Goal: Task Accomplishment & Management: Use online tool/utility

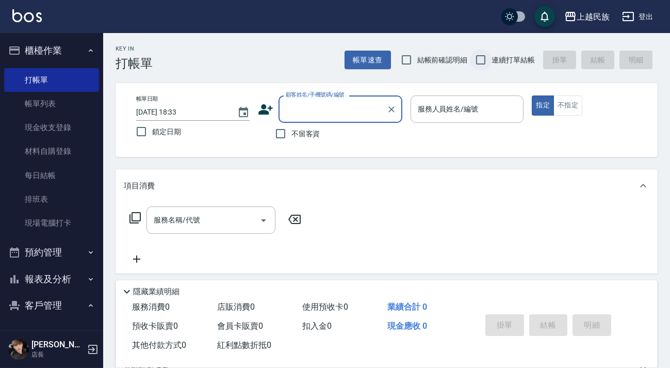
click at [491, 63] on input "連續打單結帳" at bounding box center [481, 60] width 22 height 22
checkbox input "true"
drag, startPoint x: 344, startPoint y: 125, endPoint x: 352, endPoint y: 116, distance: 11.7
click at [344, 124] on div "不留客資" at bounding box center [330, 134] width 144 height 22
click at [352, 115] on input "顧客姓名/手機號碼/編號" at bounding box center [332, 109] width 99 height 18
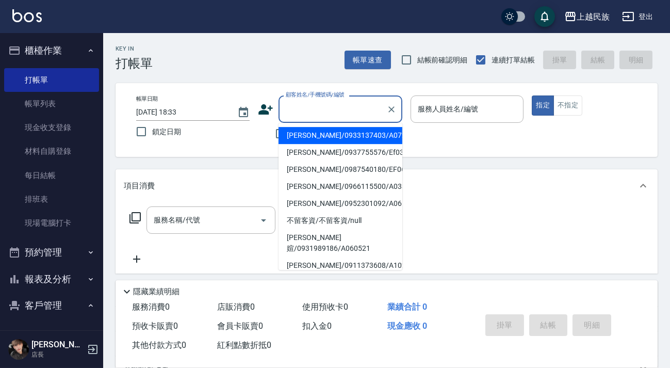
click at [355, 114] on input "顧客姓名/手機號碼/編號" at bounding box center [332, 109] width 99 height 18
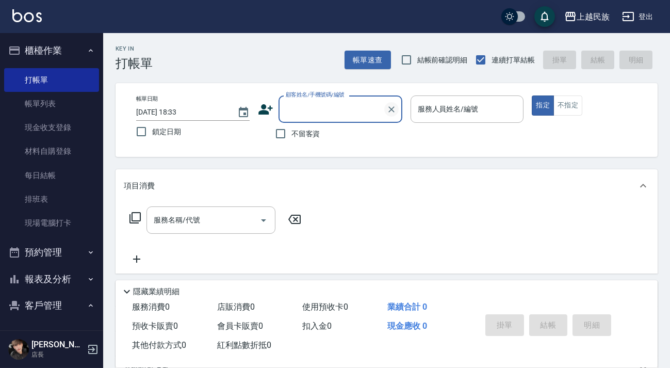
click at [389, 114] on button "Clear" at bounding box center [391, 109] width 14 height 14
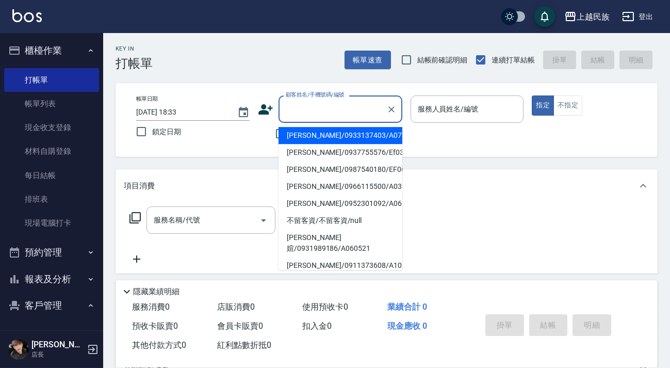
click at [372, 111] on input "顧客姓名/手機號碼/編號" at bounding box center [332, 109] width 99 height 18
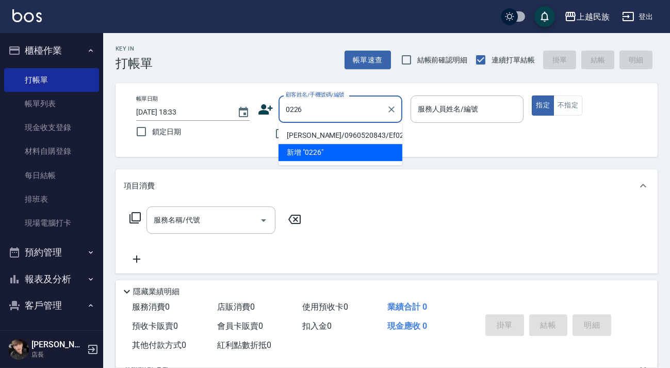
click at [366, 138] on li "[PERSON_NAME]/0960520843/Ef022612" at bounding box center [340, 135] width 124 height 17
type input "[PERSON_NAME]/0960520843/Ef022612"
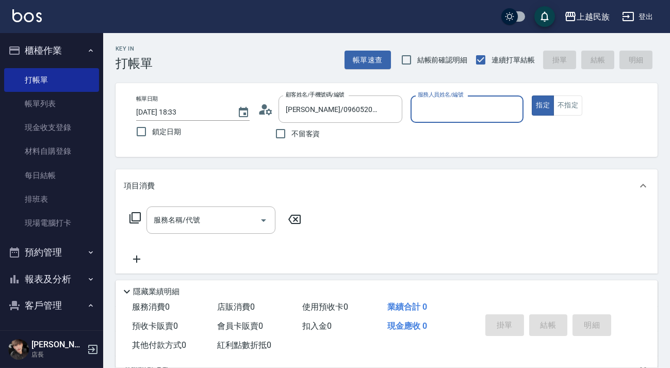
type input "Effie-5"
click at [532, 95] on button "指定" at bounding box center [543, 105] width 22 height 20
type button "true"
click at [247, 222] on input "服務名稱/代號" at bounding box center [203, 220] width 104 height 18
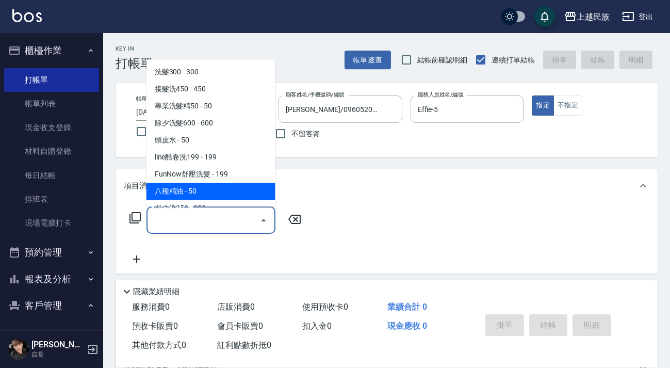
click at [145, 222] on div "服務名稱/代號 服務名稱/代號" at bounding box center [216, 219] width 184 height 27
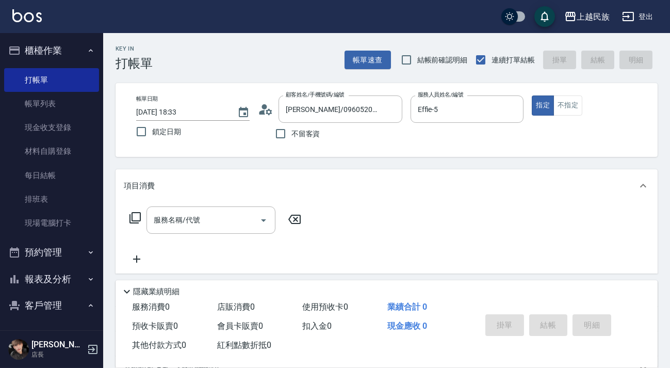
click at [130, 216] on icon at bounding box center [135, 217] width 12 height 12
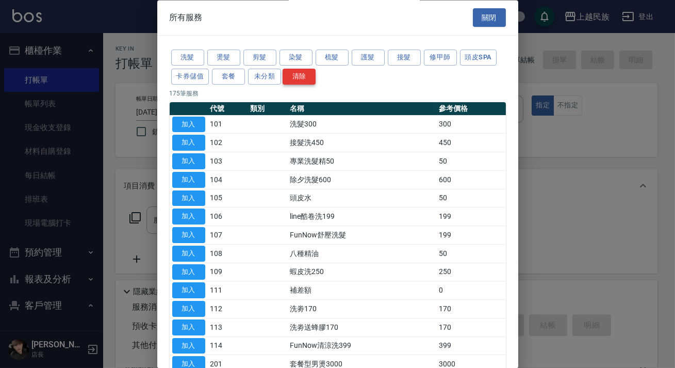
click at [297, 57] on button "染髮" at bounding box center [295, 58] width 33 height 16
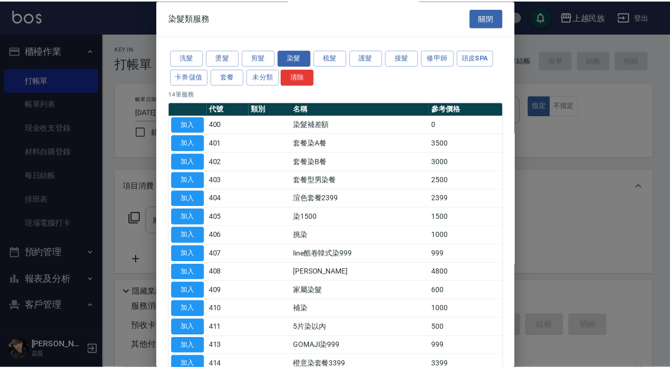
scroll to position [46, 0]
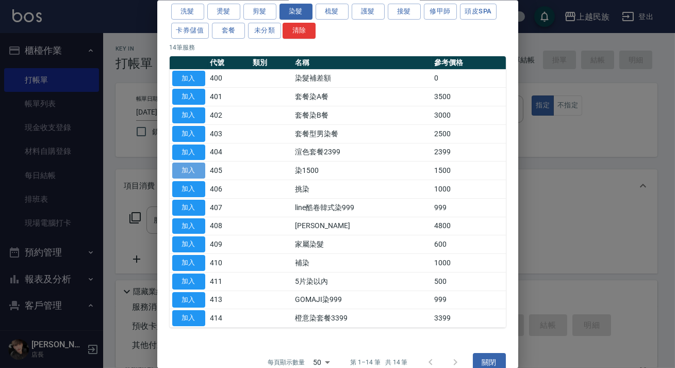
click at [187, 162] on button "加入" at bounding box center [188, 170] width 33 height 16
type input "染1500(405)"
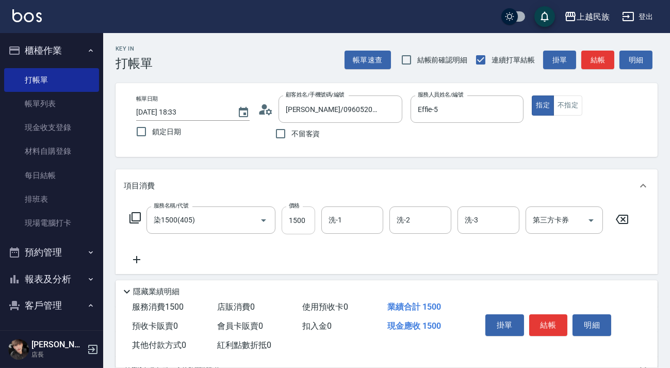
click at [296, 225] on input "1500" at bounding box center [299, 220] width 34 height 28
type input "1599"
type input "忠堅-36"
type input "4"
type input "Effie-5"
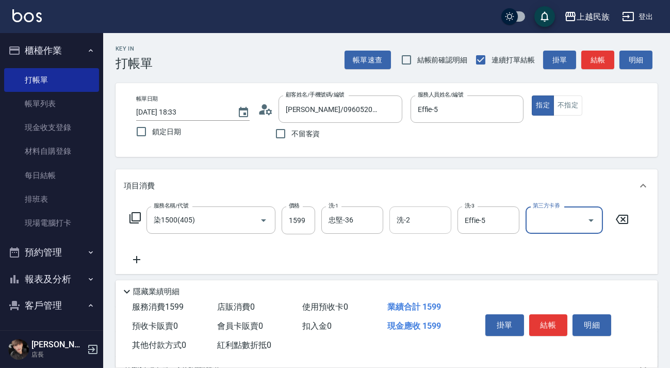
click at [407, 221] on div "洗-2 洗-2" at bounding box center [420, 219] width 62 height 27
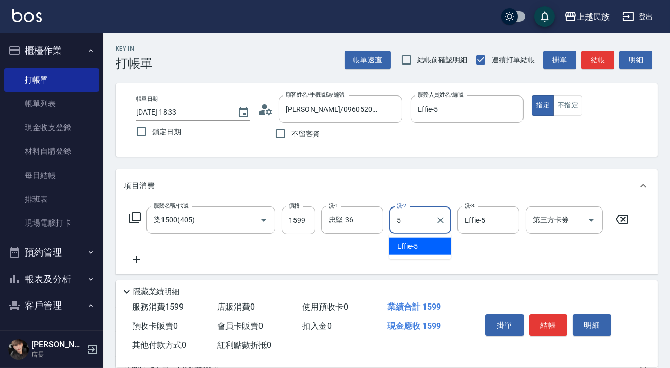
type input "Effie-5"
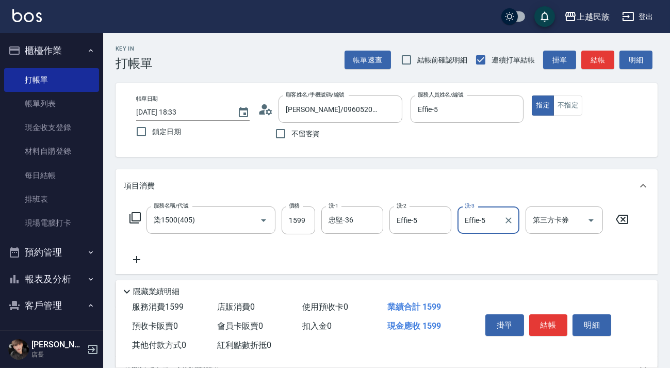
scroll to position [135, 0]
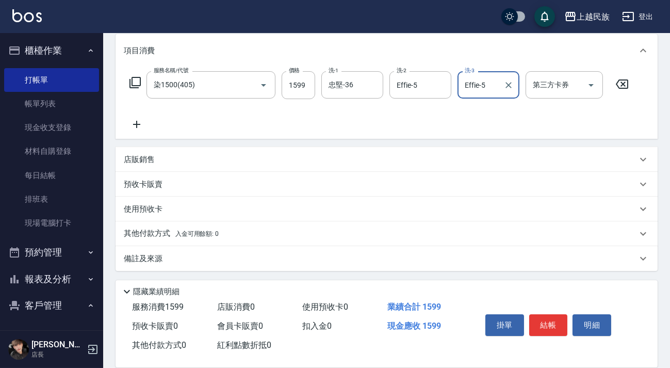
click at [188, 157] on div "店販銷售" at bounding box center [380, 159] width 513 height 11
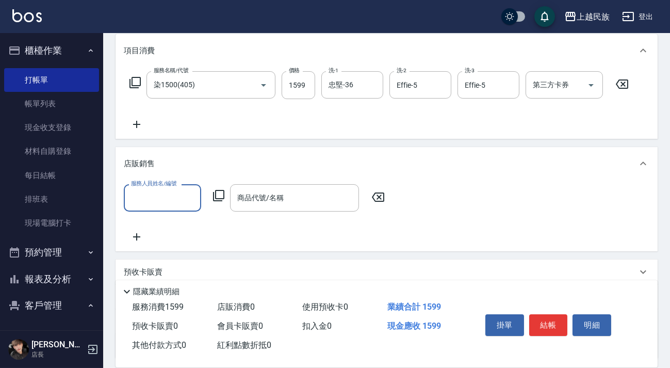
scroll to position [0, 0]
type input "Effie-5"
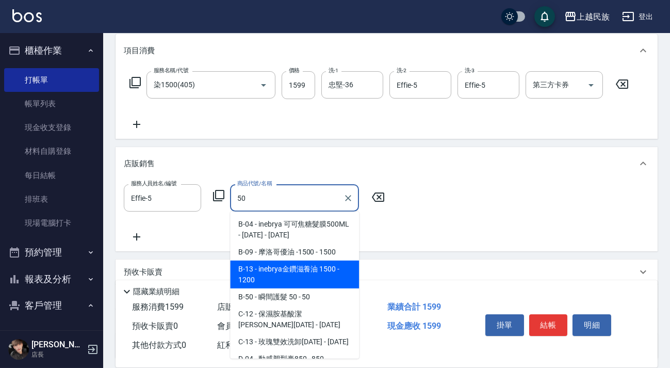
click at [262, 285] on span "B-13 - inebrya金鑽滋養油 1500 - 1200" at bounding box center [294, 274] width 129 height 28
type input "inebrya金鑽滋養油 1500"
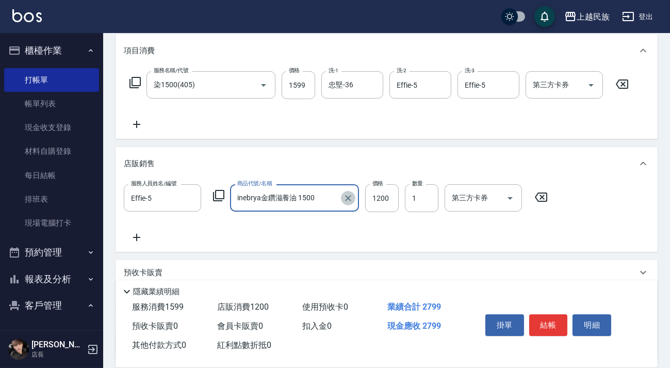
click at [353, 194] on icon "Clear" at bounding box center [348, 198] width 10 height 10
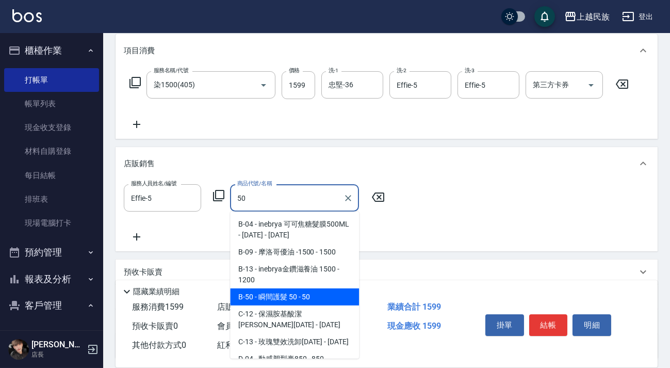
click at [336, 294] on span "B-50 - 瞬間護髮 50 - 50" at bounding box center [294, 296] width 129 height 17
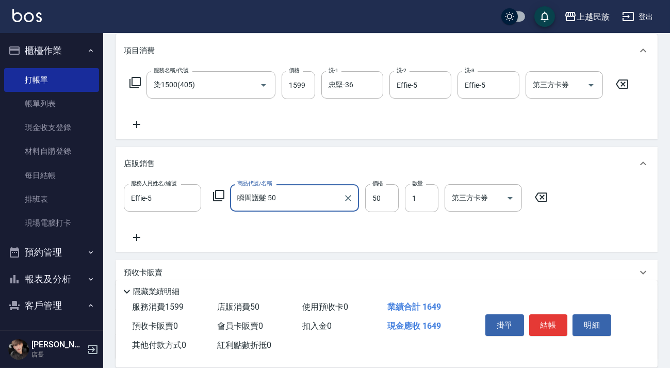
scroll to position [223, 0]
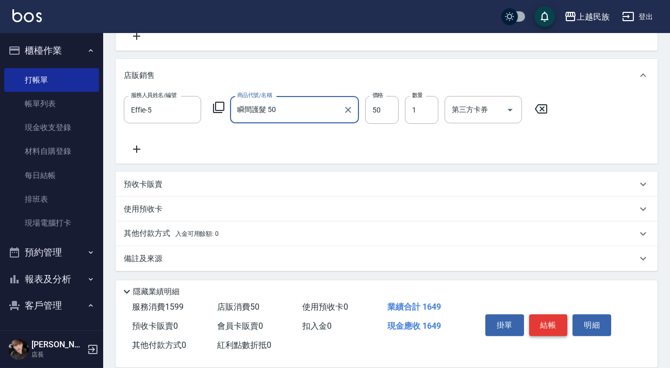
type input "瞬間護髮 50"
drag, startPoint x: 538, startPoint y: 320, endPoint x: 436, endPoint y: 168, distance: 183.2
click at [438, 168] on div "Key In 打帳單 帳單速查 結帳前確認明細 連續打單結帳 掛單 結帳 明細 帳單日期 [DATE] 18:33 鎖定日期 顧客姓名/手機號碼/編號 [PE…" at bounding box center [386, 89] width 567 height 558
click at [385, 268] on div "備註及來源" at bounding box center [387, 258] width 542 height 25
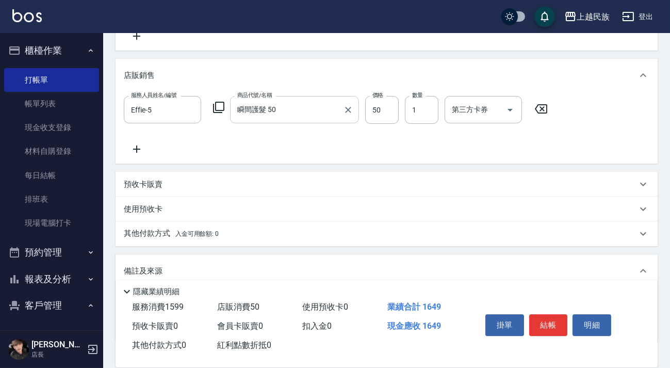
scroll to position [292, 0]
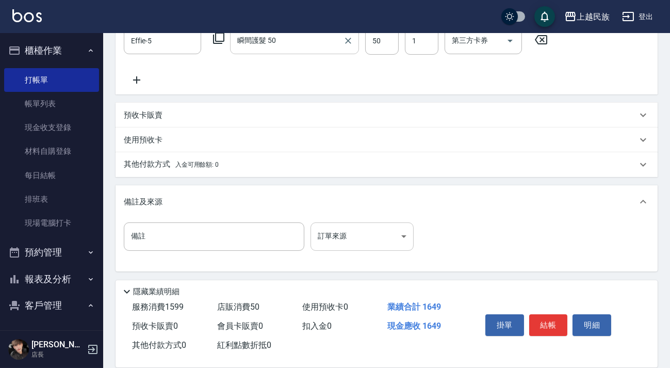
click at [351, 237] on body "上越民族 登出 櫃檯作業 打帳單 帳單列表 現金收支登錄 材料自購登錄 每日結帳 排班表 現場電腦打卡 預約管理 預約管理 單日預約紀錄 單週預約紀錄 報表及…" at bounding box center [335, 38] width 670 height 661
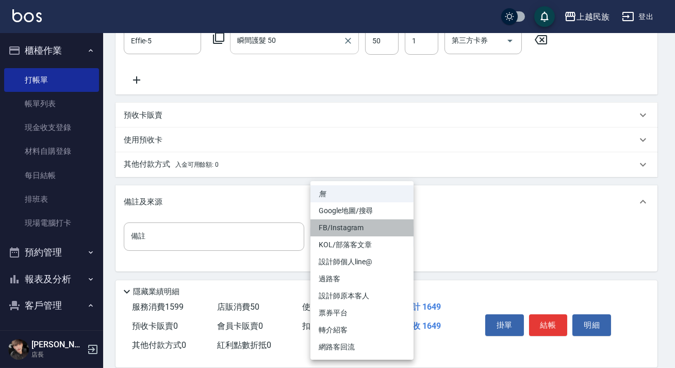
click at [366, 225] on li "FB/Instagram" at bounding box center [361, 227] width 103 height 17
type input "FB/Instagram"
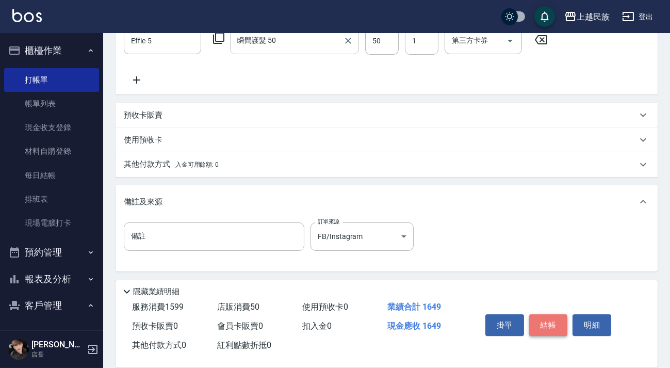
click at [553, 316] on button "結帳" at bounding box center [548, 325] width 39 height 22
type input "[DATE] 18:35"
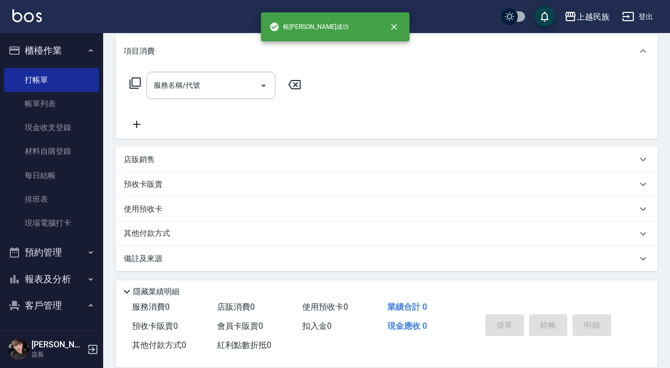
scroll to position [0, 0]
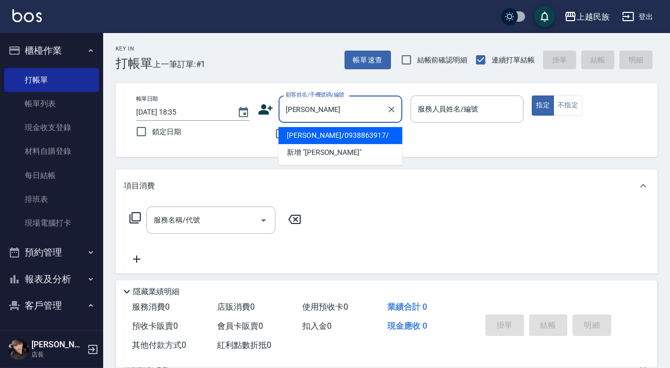
click at [345, 125] on ul "[PERSON_NAME]/0938863917/ 新增 "[PERSON_NAME]"" at bounding box center [340, 144] width 124 height 42
click at [345, 132] on li "[PERSON_NAME]/0938863917/" at bounding box center [340, 135] width 124 height 17
type input "[PERSON_NAME]/0938863917/"
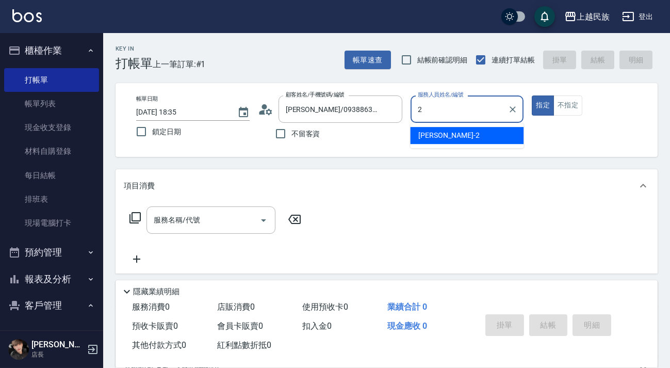
type input "[PERSON_NAME]-2"
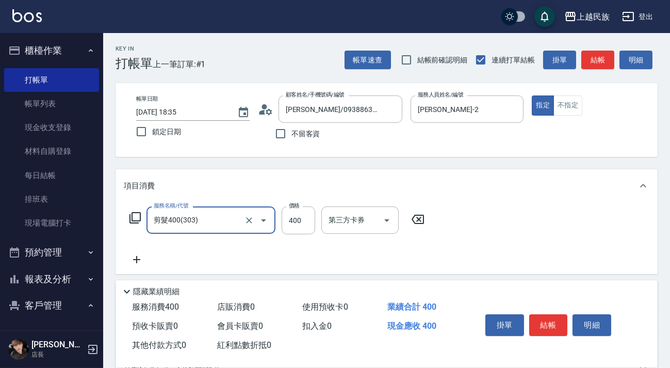
type input "剪髮400(303)"
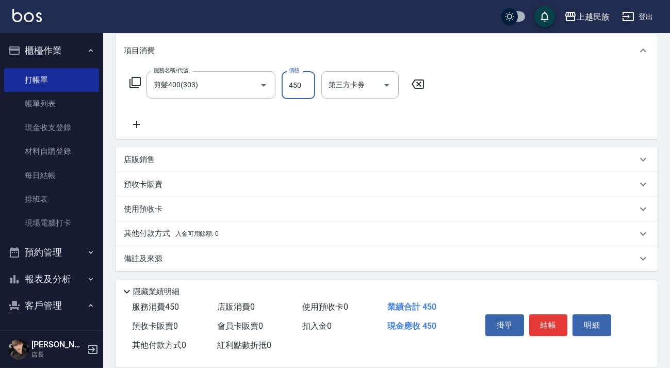
type input "450"
click at [483, 267] on div "備註及來源" at bounding box center [387, 258] width 542 height 25
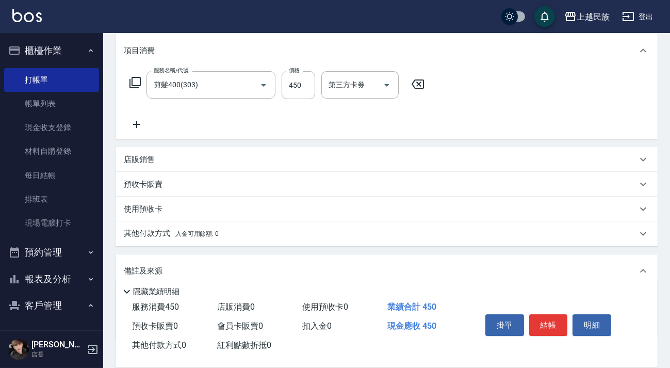
scroll to position [41, 0]
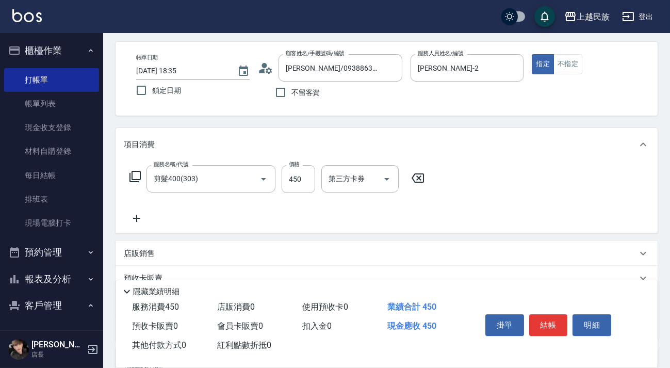
click at [139, 215] on icon at bounding box center [137, 218] width 26 height 12
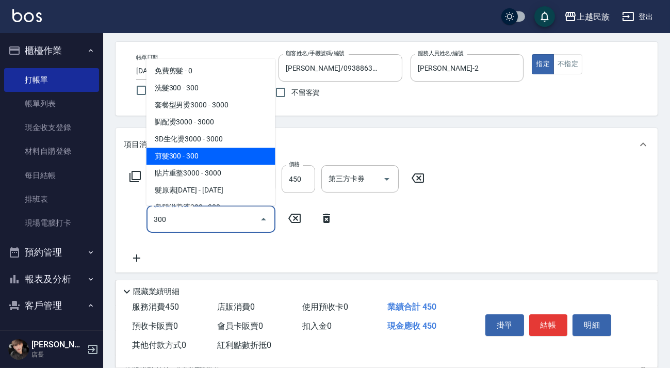
click at [170, 157] on span "剪髮300 - 300" at bounding box center [210, 155] width 129 height 17
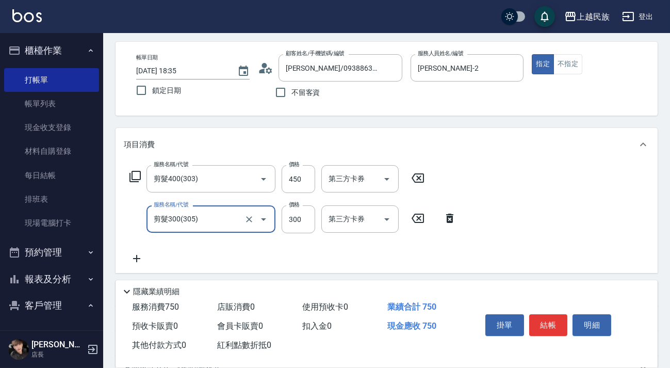
scroll to position [229, 0]
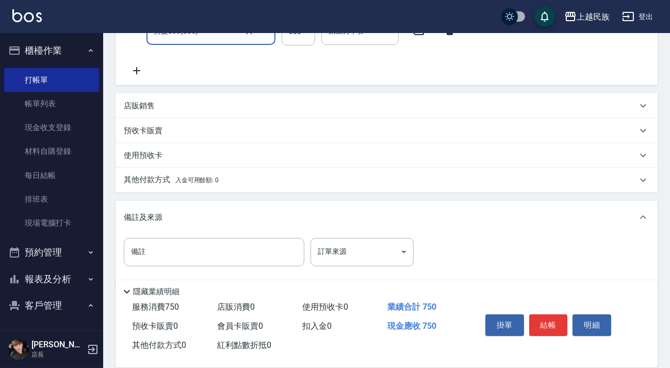
type input "剪髮300(305)"
click at [208, 91] on div "項目消費 服務名稱/代號 剪髮400(303) 服務名稱/代號 價格 450 價格 第三方卡券 第三方卡券 服務名稱/代號 剪髮300(305) 服務名稱/代…" at bounding box center [387, 113] width 542 height 346
click at [205, 105] on div "店販銷售" at bounding box center [380, 106] width 513 height 11
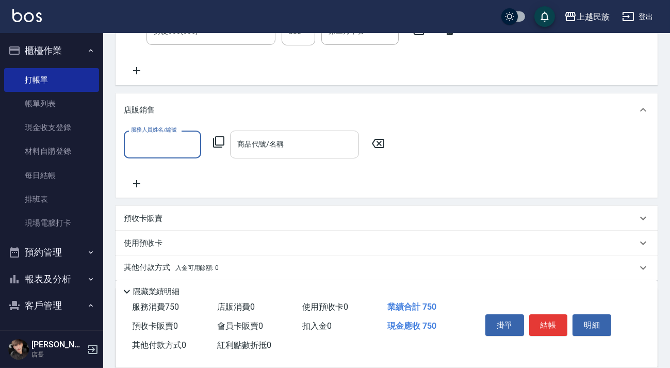
scroll to position [0, 0]
type input "Ula-10"
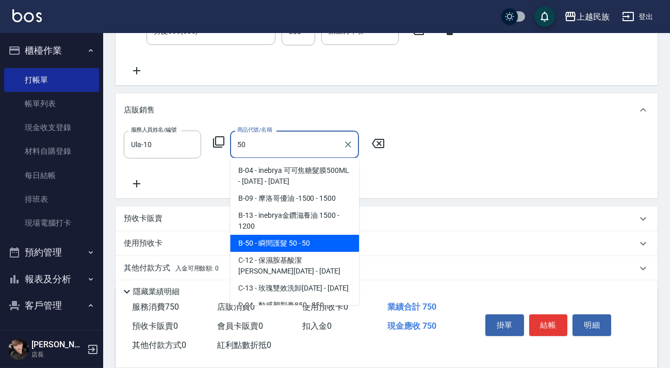
click at [262, 242] on span "B-50 - 瞬間護髮 50 - 50" at bounding box center [294, 243] width 129 height 17
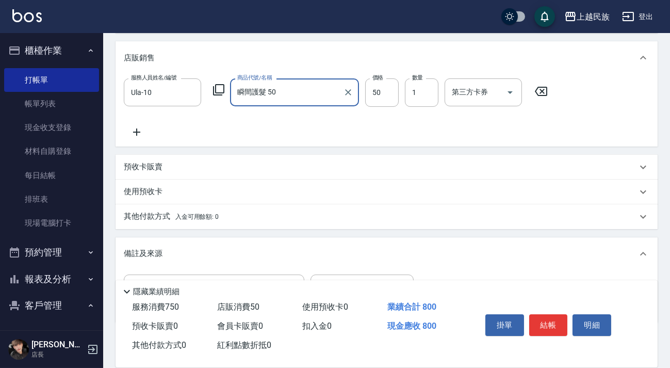
scroll to position [333, 0]
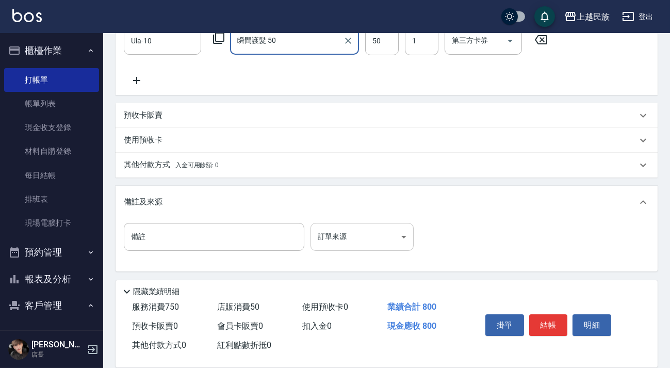
type input "瞬間護髮 50"
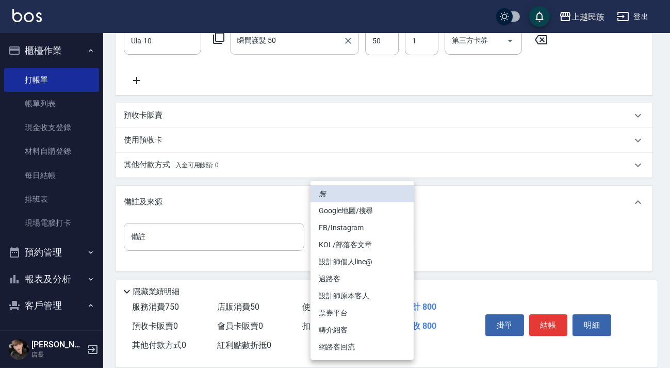
click at [390, 241] on body "上越民族 登出 櫃檯作業 打帳單 帳單列表 現金收支登錄 材料自購登錄 每日結帳 排班表 現場電腦打卡 預約管理 預約管理 單日預約紀錄 單週預約紀錄 報表及…" at bounding box center [335, 17] width 670 height 701
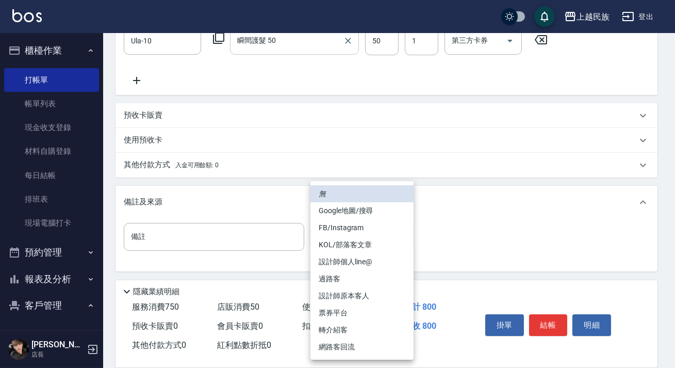
click at [375, 286] on li "過路客" at bounding box center [361, 278] width 103 height 17
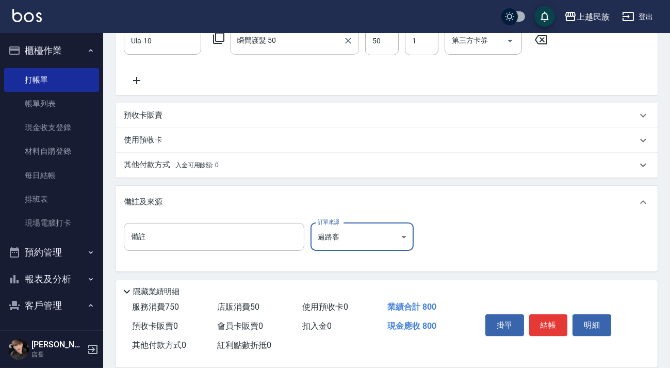
click at [397, 239] on body "上越民族 登出 櫃檯作業 打帳單 帳單列表 現金收支登錄 材料自購登錄 每日結帳 排班表 現場電腦打卡 預約管理 預約管理 單日預約紀錄 單週預約紀錄 報表及…" at bounding box center [335, 17] width 670 height 701
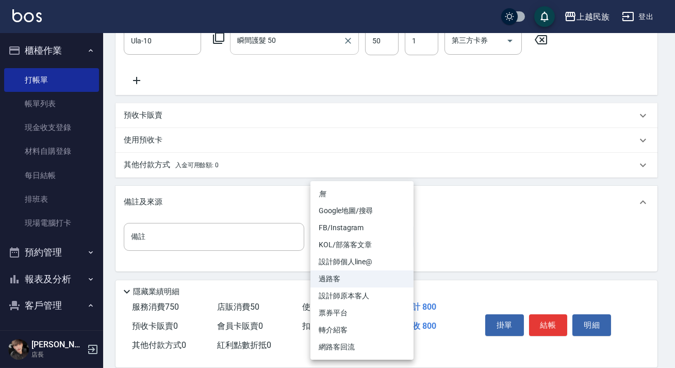
click at [383, 298] on li "設計師原本客人" at bounding box center [361, 295] width 103 height 17
type input "設計師原本客人"
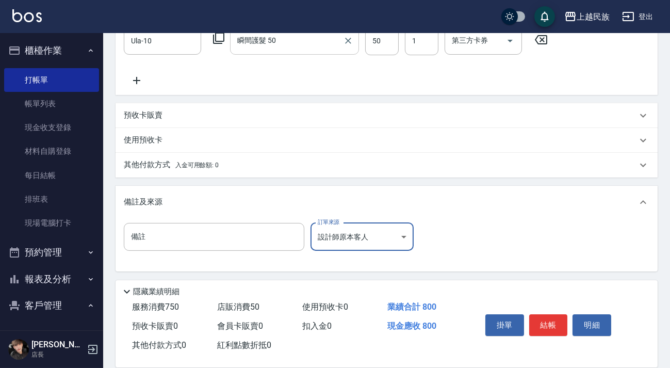
scroll to position [5, 0]
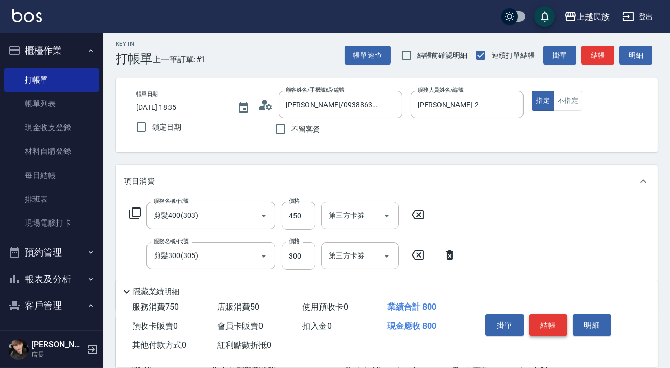
click at [543, 322] on button "結帳" at bounding box center [548, 325] width 39 height 22
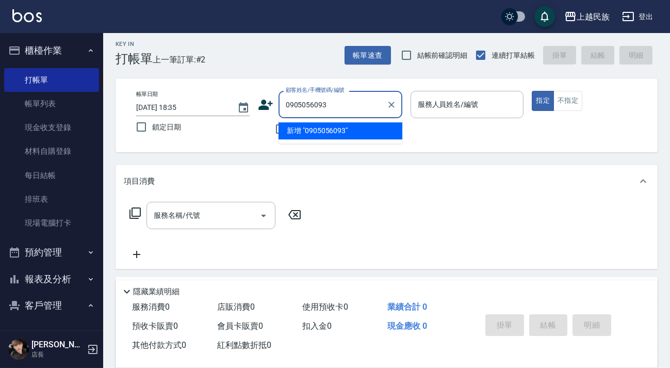
click at [348, 128] on li "新增 "0905056093"" at bounding box center [340, 130] width 124 height 17
type input "0905056093"
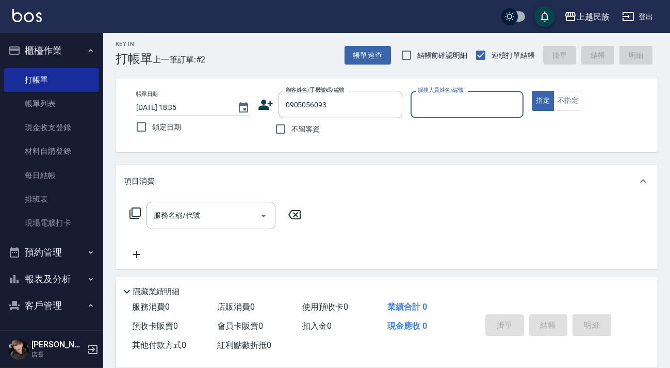
click at [262, 104] on icon at bounding box center [265, 104] width 15 height 15
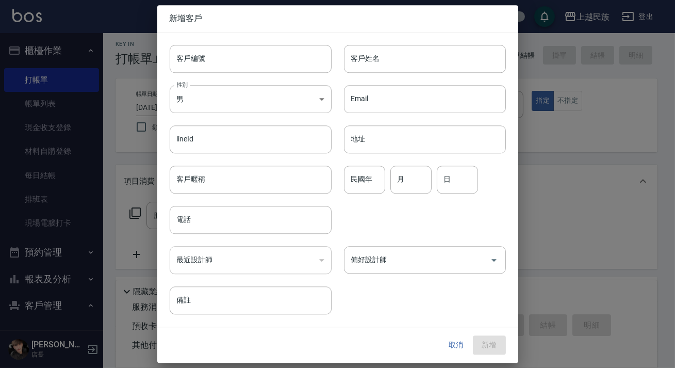
type input "0905056093"
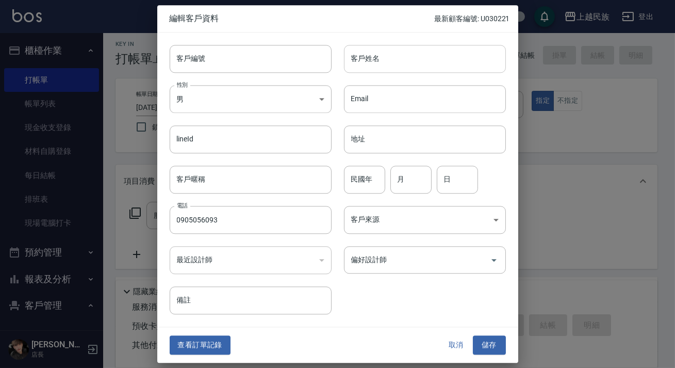
click at [424, 62] on input "客戶姓名" at bounding box center [425, 59] width 162 height 28
click at [388, 68] on input "[PERSON_NAME]" at bounding box center [425, 59] width 162 height 28
type input "[PERSON_NAME]"
click at [413, 222] on body "上越民族 登出 櫃檯作業 打帳單 帳單列表 現金收支登錄 材料自購登錄 每日結帳 排班表 現場電腦打卡 預約管理 預約管理 單日預約紀錄 單週預約紀錄 報表及…" at bounding box center [337, 246] width 675 height 502
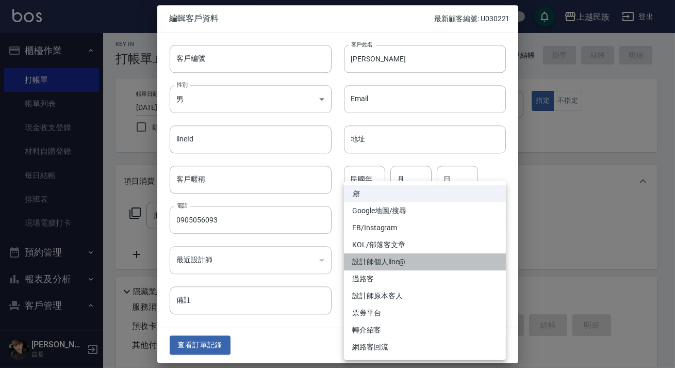
click at [412, 257] on li "設計師個人line@" at bounding box center [425, 261] width 162 height 17
type input "設計師個人line@"
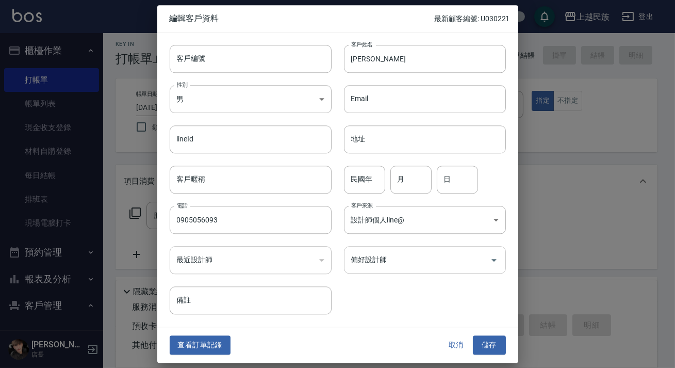
click at [426, 264] on input "偏好設計師" at bounding box center [417, 260] width 137 height 18
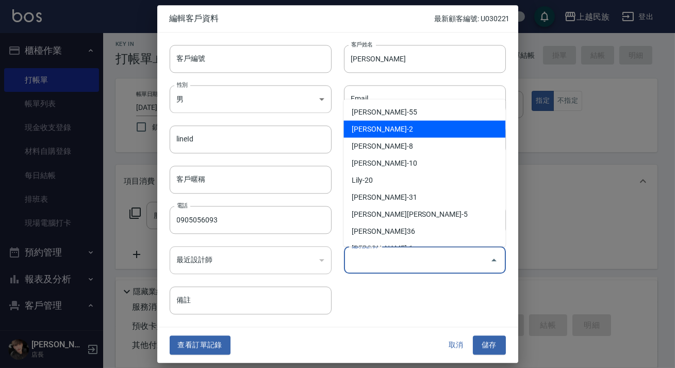
click at [406, 128] on li "[PERSON_NAME]-2" at bounding box center [424, 128] width 162 height 17
type input "[PERSON_NAME]"
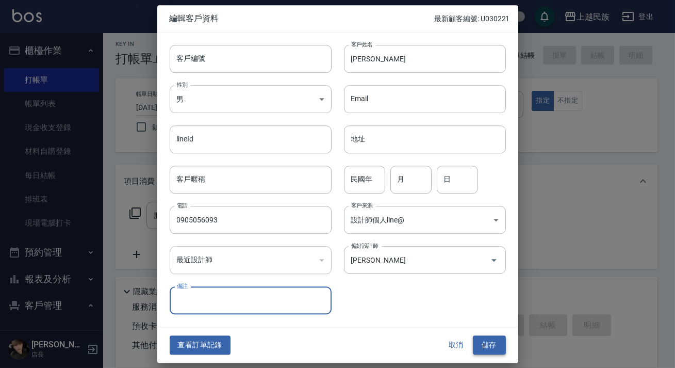
click at [504, 345] on button "儲存" at bounding box center [489, 345] width 33 height 19
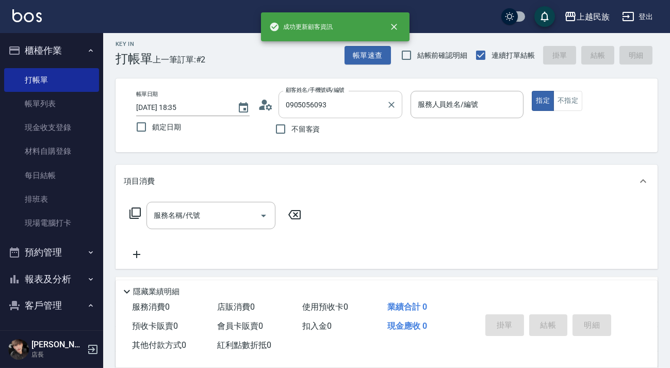
click at [340, 95] on input "0905056093" at bounding box center [332, 104] width 99 height 18
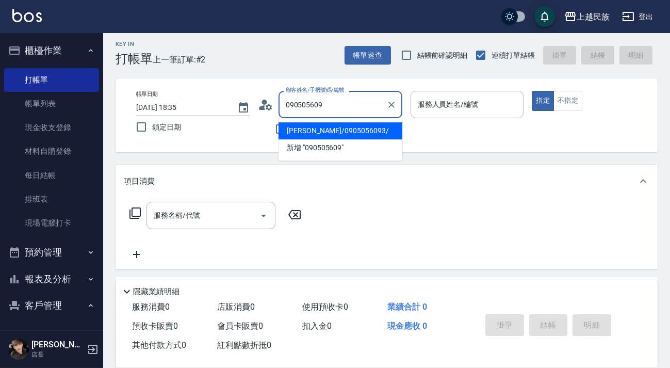
click at [357, 136] on li "[PERSON_NAME]/0905056093/" at bounding box center [340, 130] width 124 height 17
type input "[PERSON_NAME]/0905056093/"
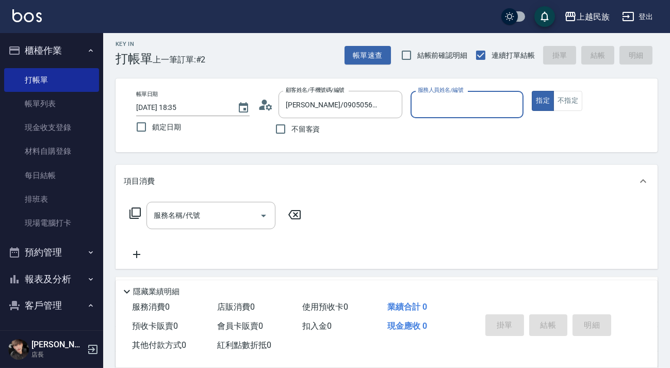
type input "[PERSON_NAME]-2"
click at [532, 91] on button "指定" at bounding box center [543, 101] width 22 height 20
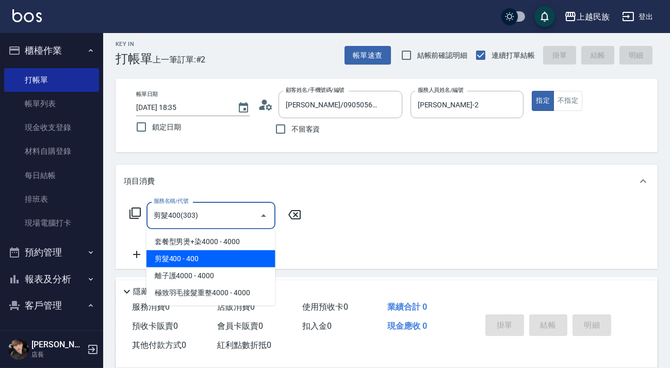
type input "剪髮400(303)"
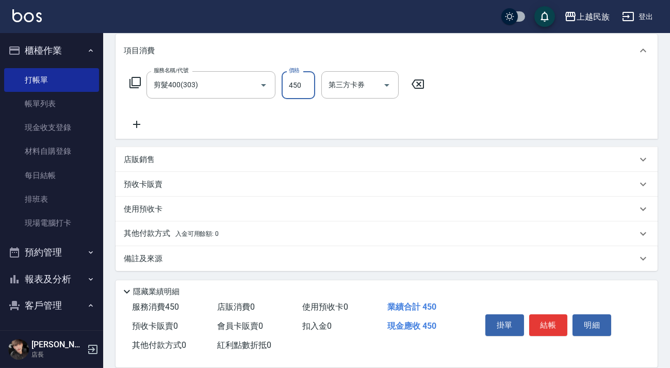
type input "450"
click at [459, 258] on div "備註及來源" at bounding box center [380, 258] width 513 height 11
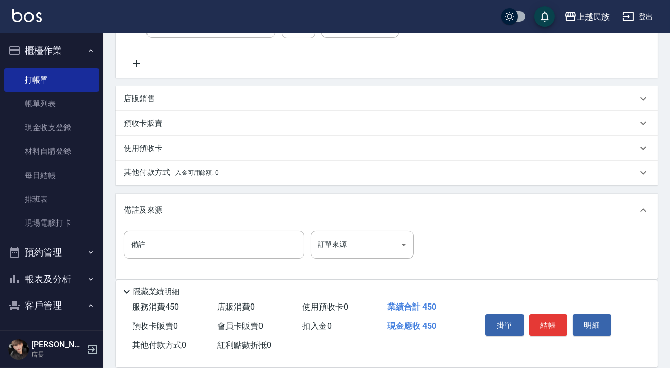
scroll to position [201, 0]
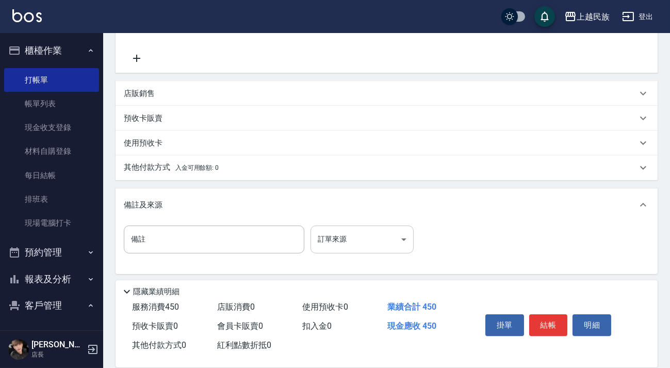
click at [397, 242] on body "上越民族 登出 櫃檯作業 打帳單 帳單列表 現金收支登錄 材料自購登錄 每日結帳 排班表 現場電腦打卡 預約管理 預約管理 單日預約紀錄 單週預約紀錄 報表及…" at bounding box center [335, 85] width 670 height 572
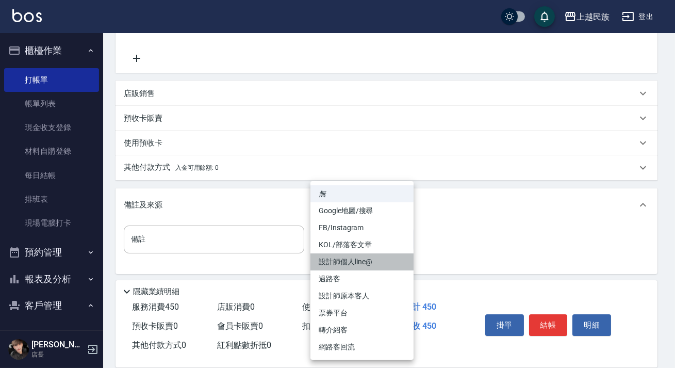
click at [387, 267] on li "設計師個人line@" at bounding box center [361, 261] width 103 height 17
type input "設計師個人line@"
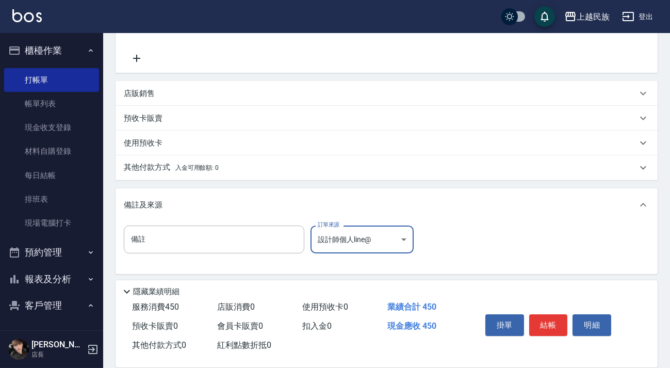
click at [558, 329] on button "結帳" at bounding box center [548, 325] width 39 height 22
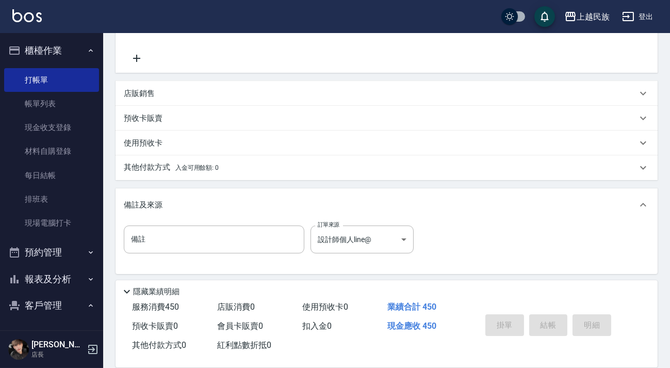
type input "[DATE] 18:37"
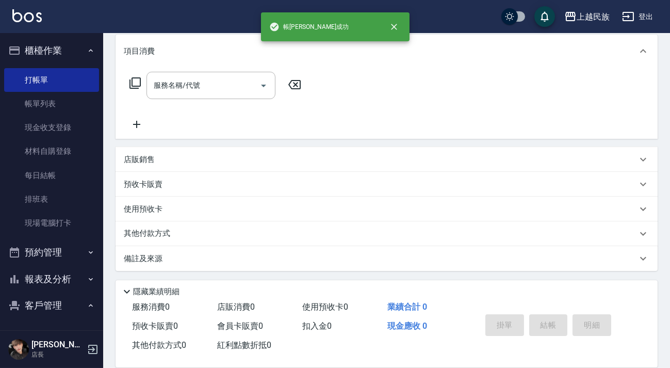
scroll to position [0, 0]
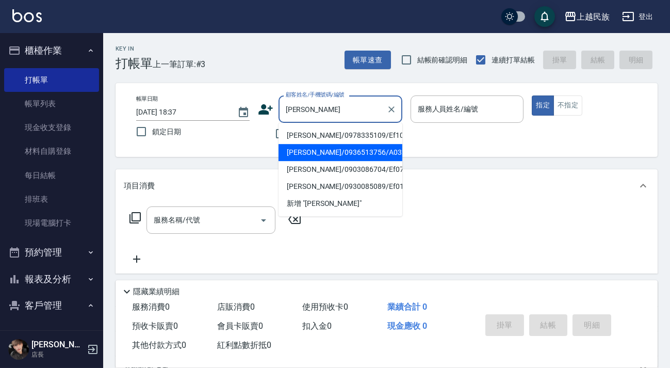
click at [364, 158] on li "[PERSON_NAME]/0936513756/A032911" at bounding box center [340, 152] width 124 height 17
type input "[PERSON_NAME]/0936513756/A032911"
